Goal: Task Accomplishment & Management: Manage account settings

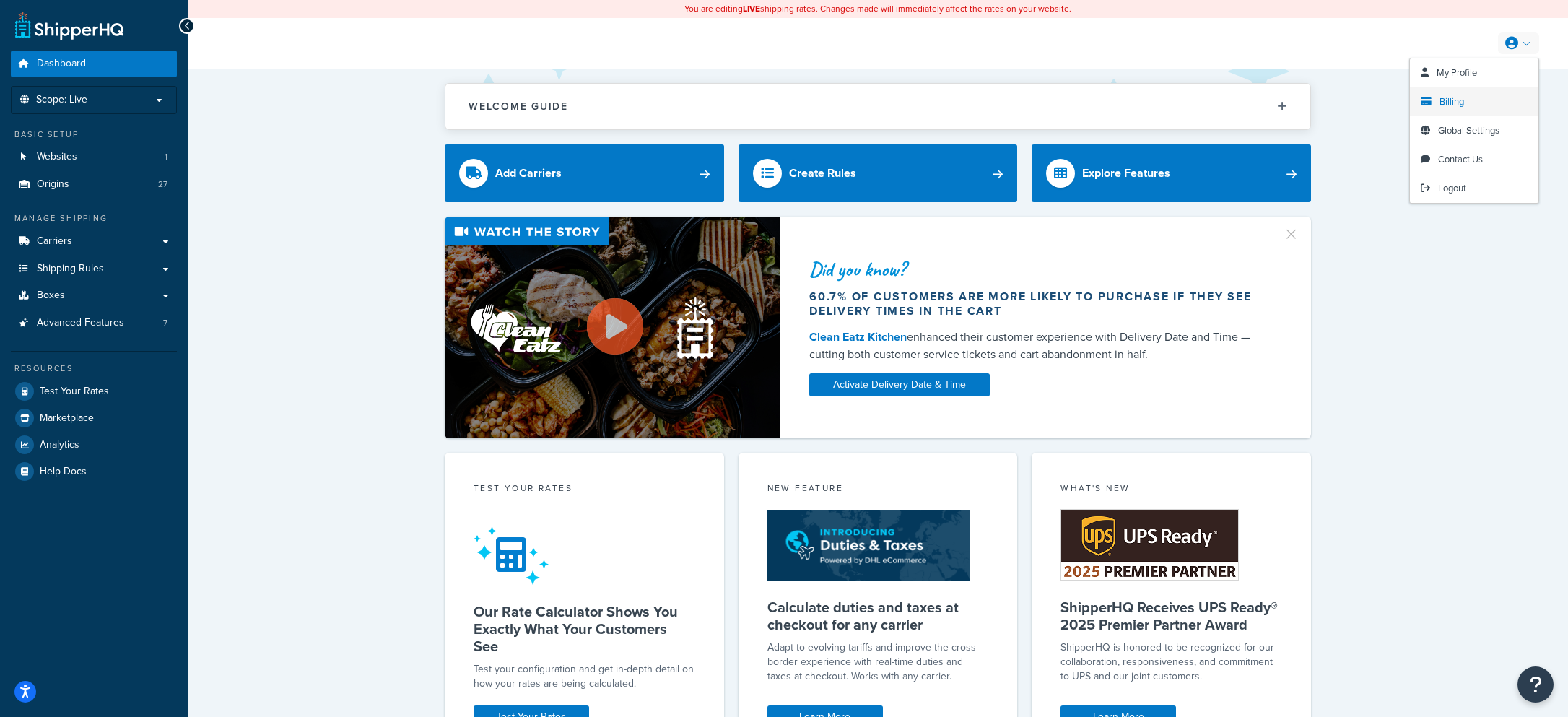
click at [1465, 102] on link "Billing" at bounding box center [1474, 102] width 128 height 29
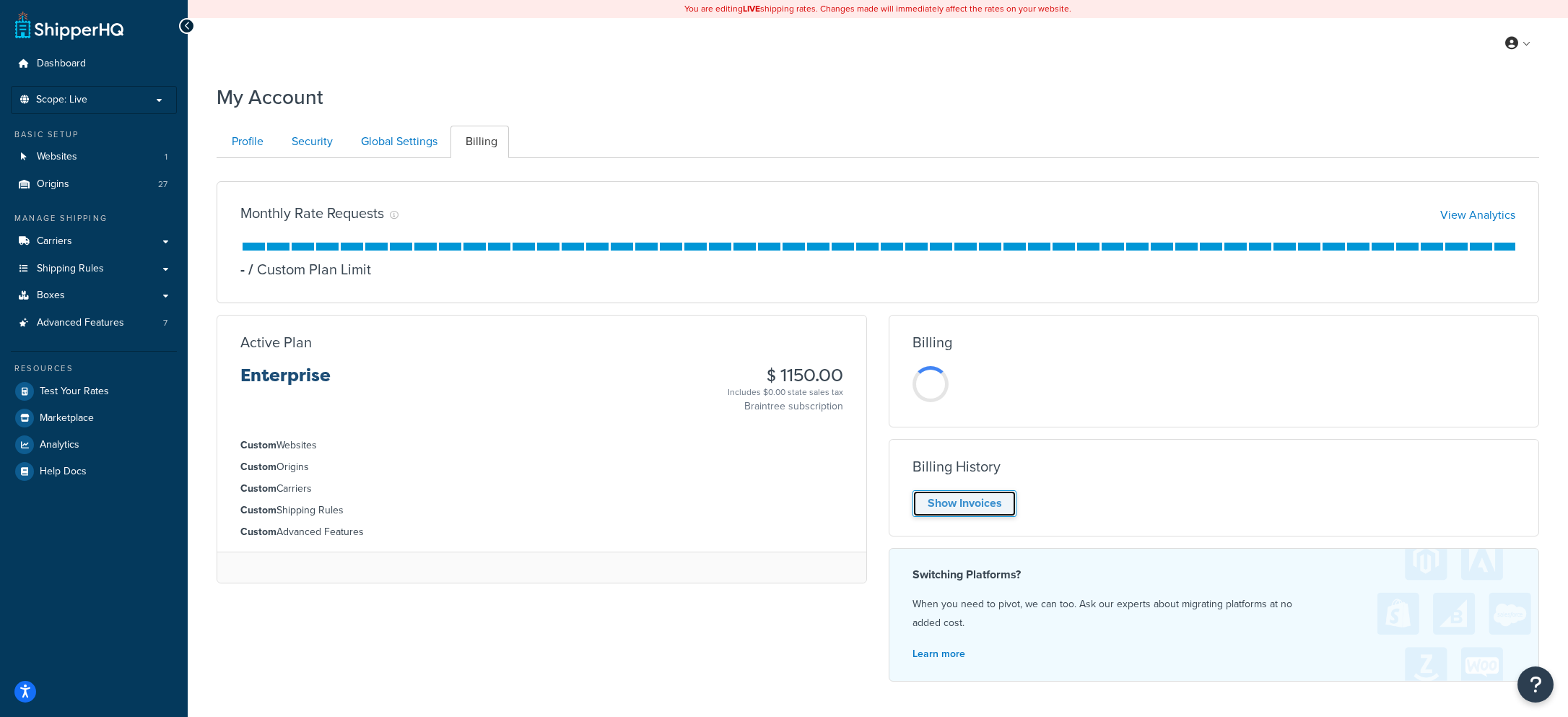
click at [973, 500] on link "Show Invoices" at bounding box center [965, 503] width 104 height 26
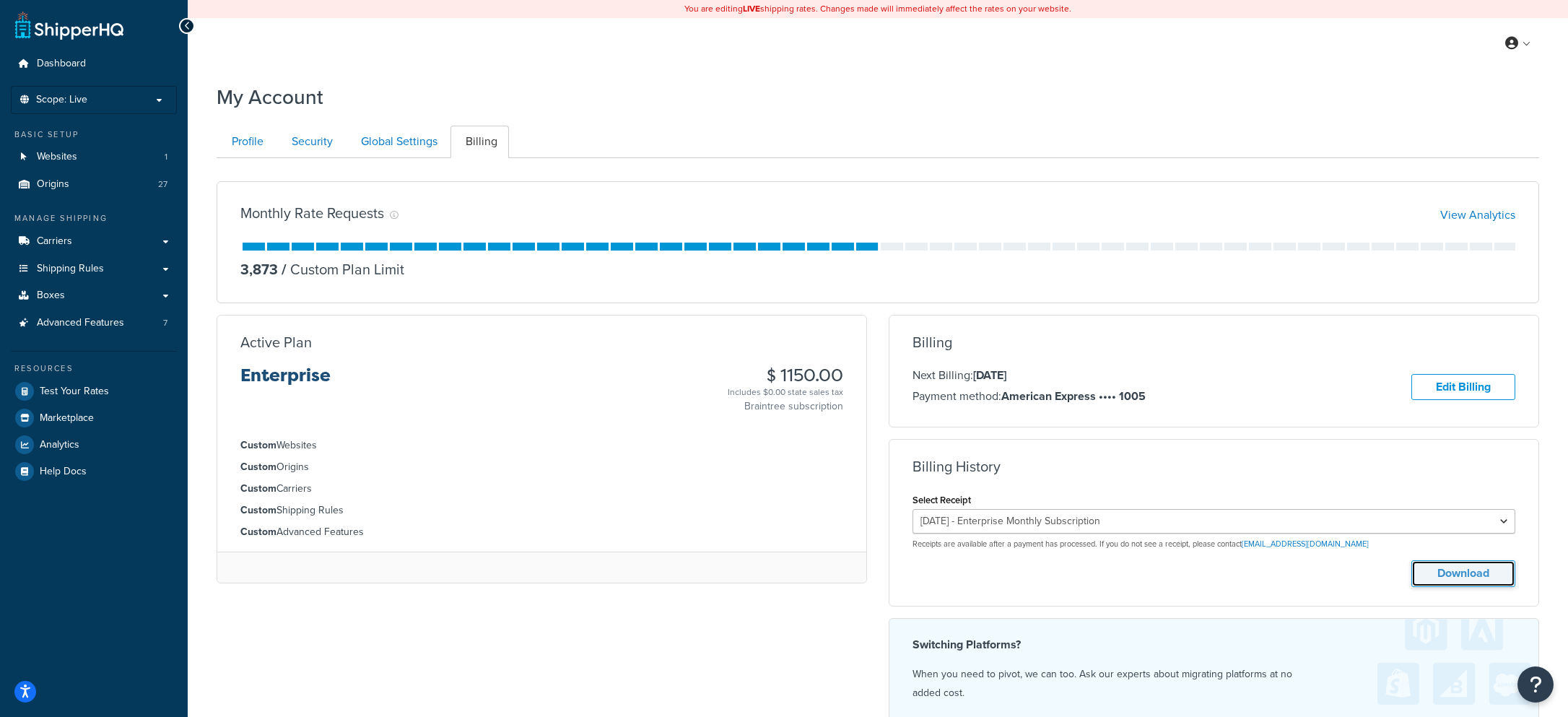
click at [1449, 576] on button "Download" at bounding box center [1464, 573] width 104 height 26
